Goal: Information Seeking & Learning: Learn about a topic

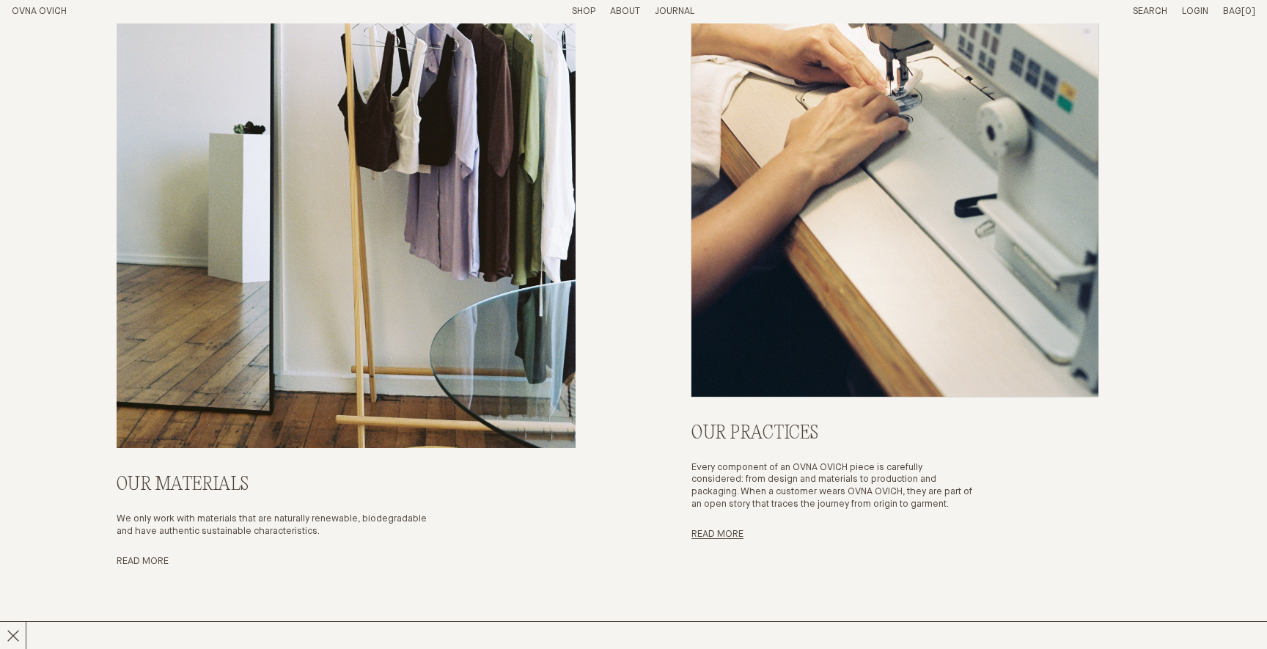
scroll to position [6103, 0]
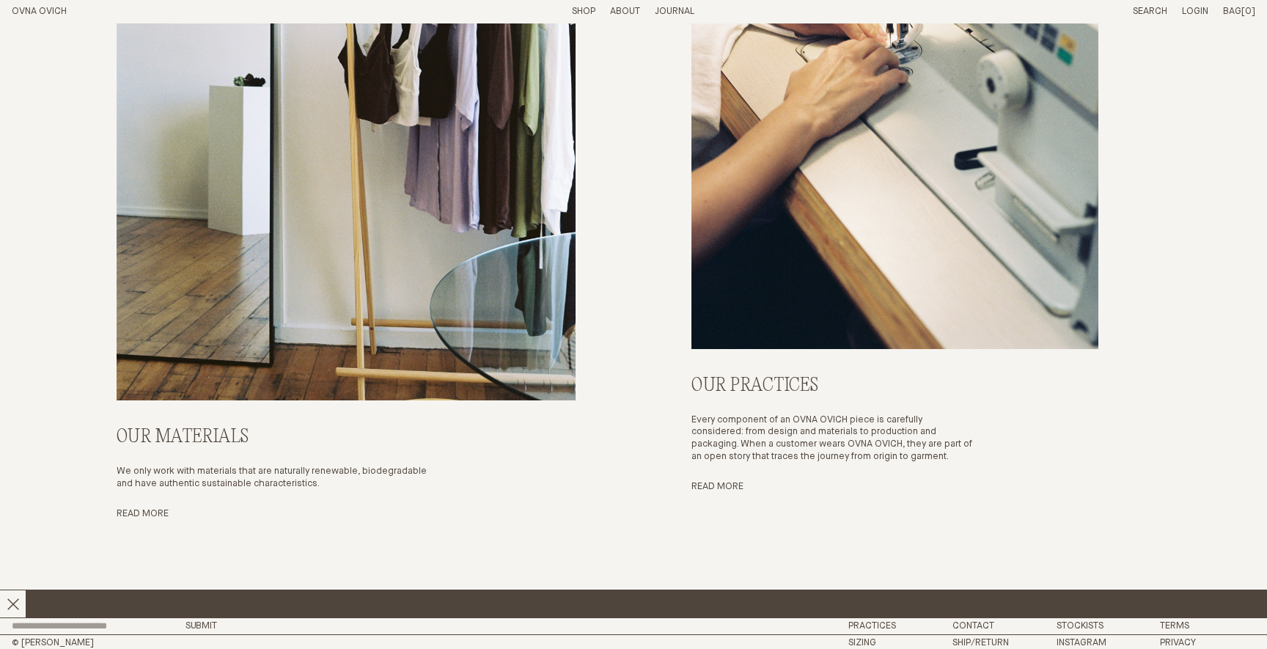
click at [732, 601] on span "Chapter 22 - Less But Better Is Now Here x" at bounding box center [952, 603] width 1904 height 21
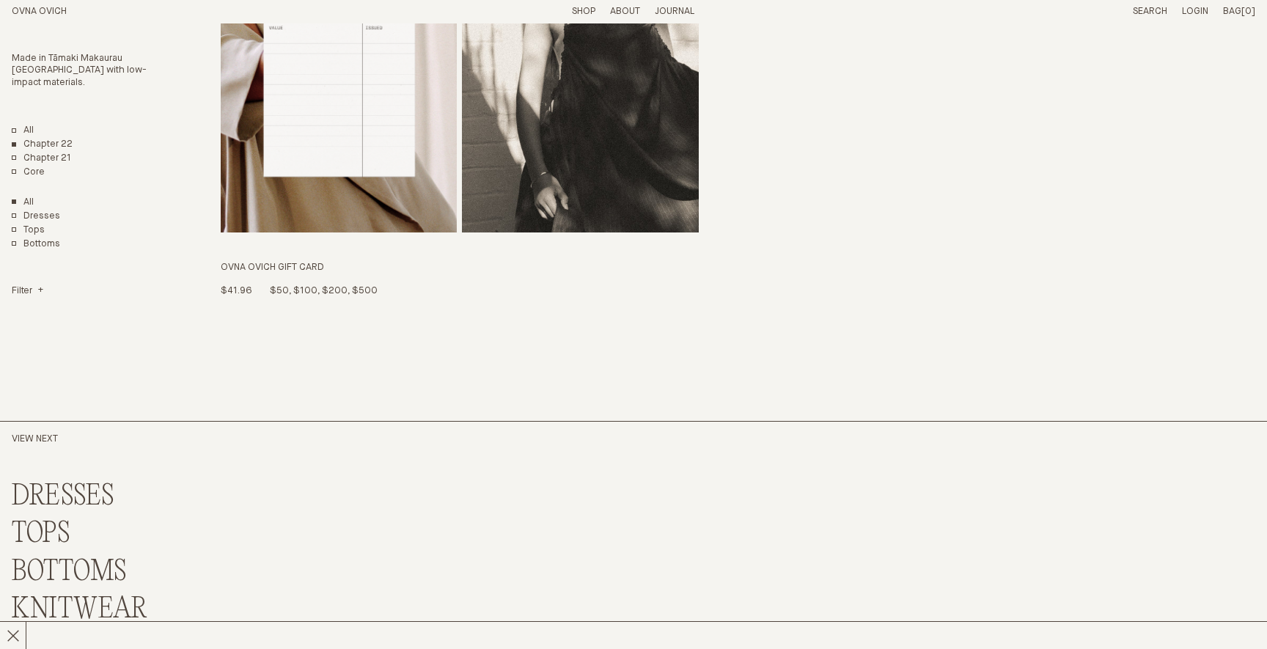
scroll to position [3837, 0]
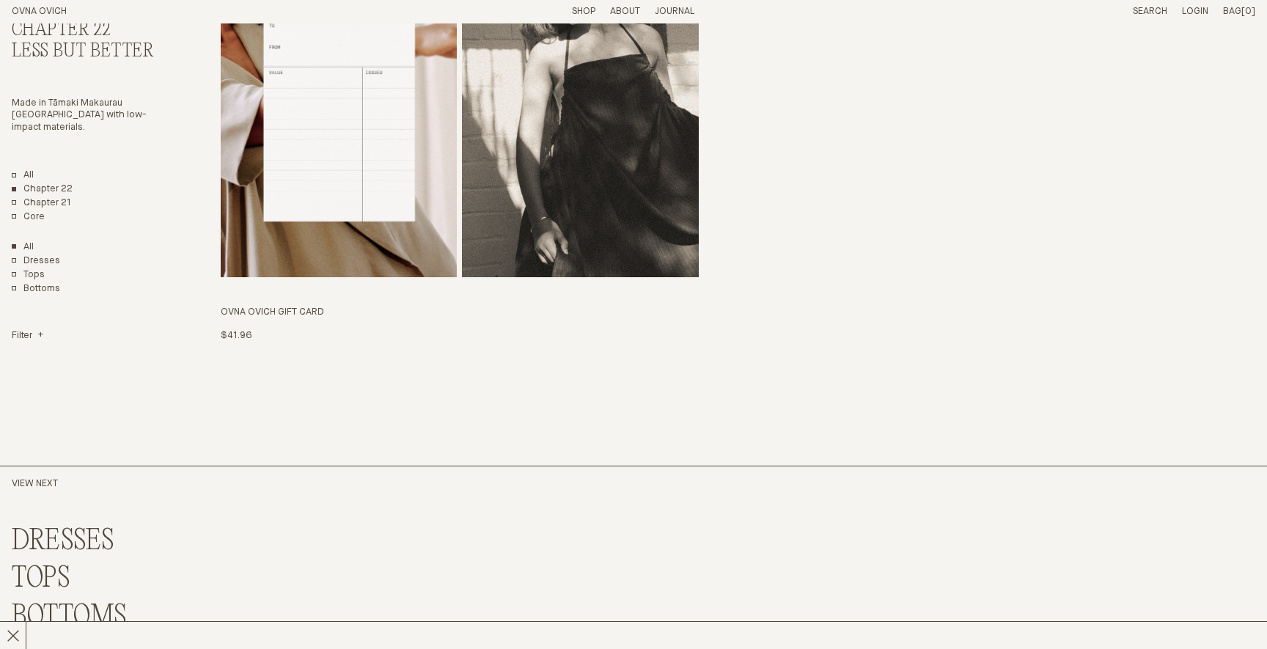
click at [620, 12] on p "About" at bounding box center [625, 12] width 30 height 12
click at [564, 13] on link "Story" at bounding box center [571, 12] width 29 height 10
